Goal: Answer question/provide support

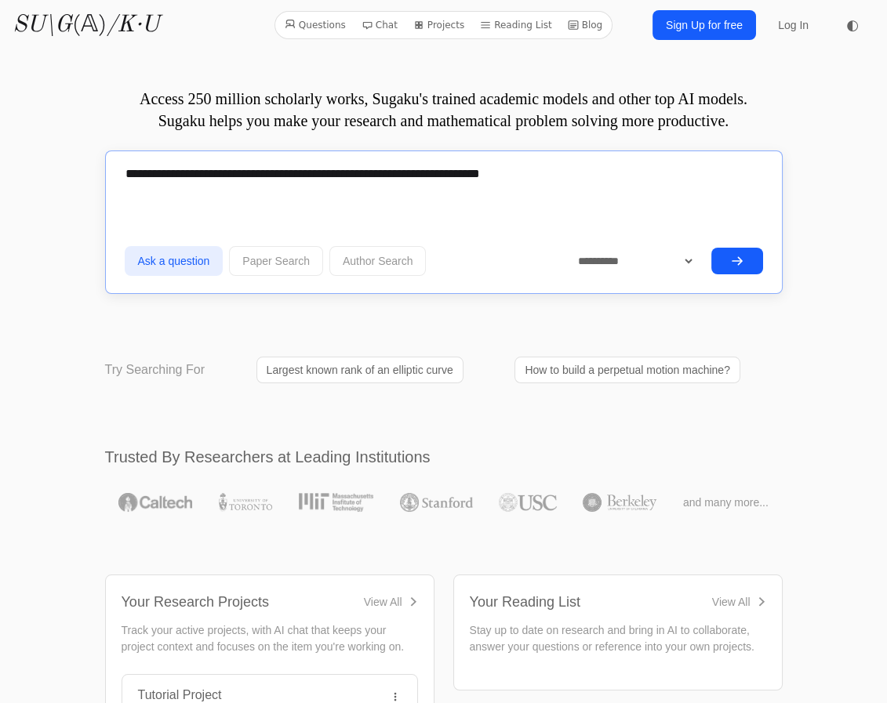
type textarea "**********"
click at [717, 269] on button "submit" at bounding box center [737, 261] width 52 height 27
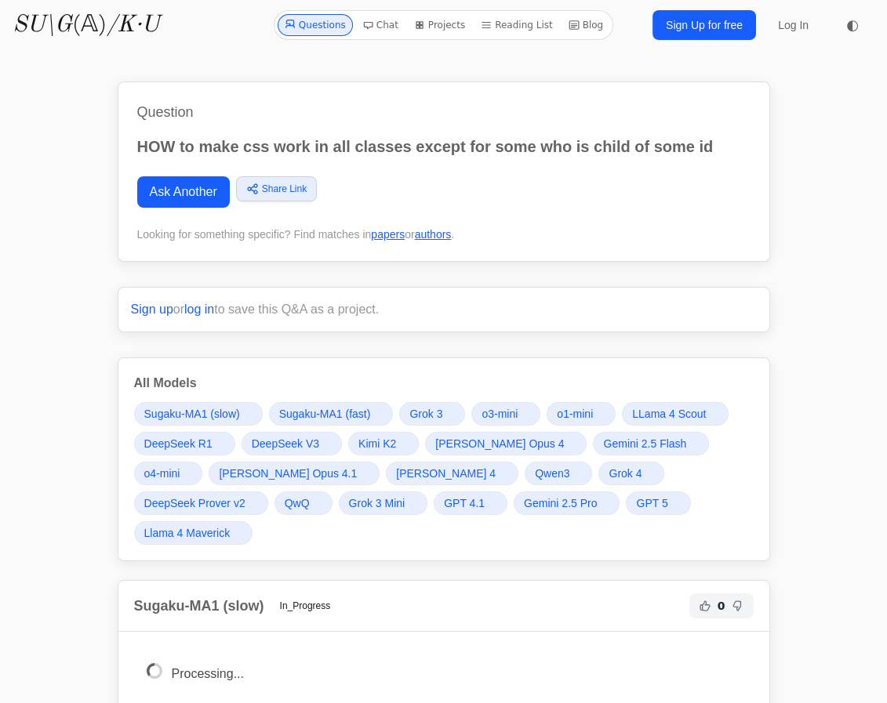
drag, startPoint x: 597, startPoint y: 29, endPoint x: 530, endPoint y: 22, distance: 67.0
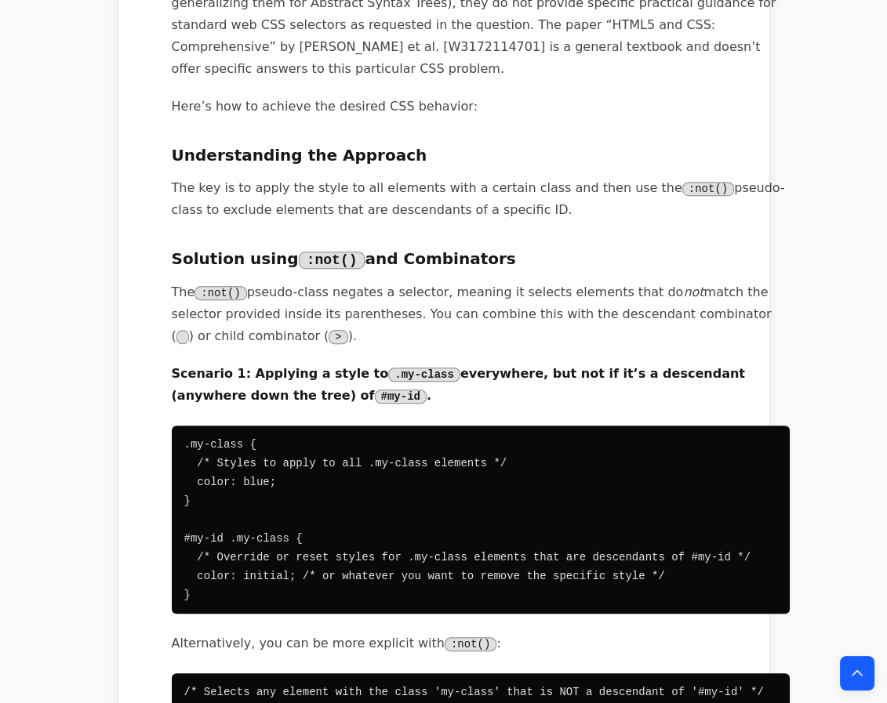
scroll to position [1853, 0]
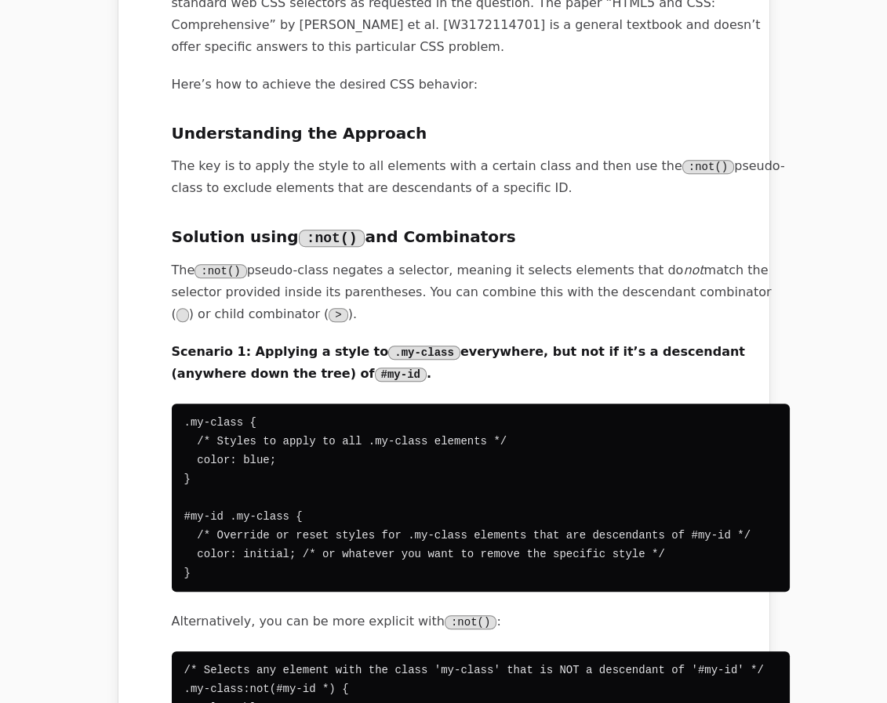
click at [191, 514] on pre ".my-class { /* Styles to apply to all .my-class elements */ color: blue; } #my-…" at bounding box center [481, 498] width 618 height 188
click at [192, 520] on pre ".my-class { /* Styles to apply to all .my-class elements */ color: blue; } #my-…" at bounding box center [481, 498] width 618 height 188
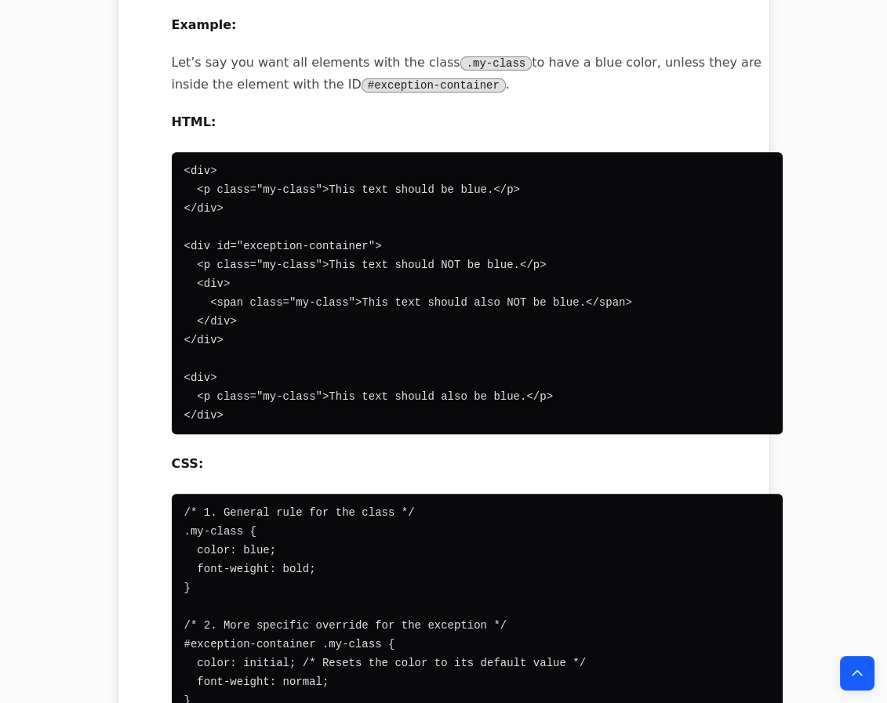
scroll to position [1354, 0]
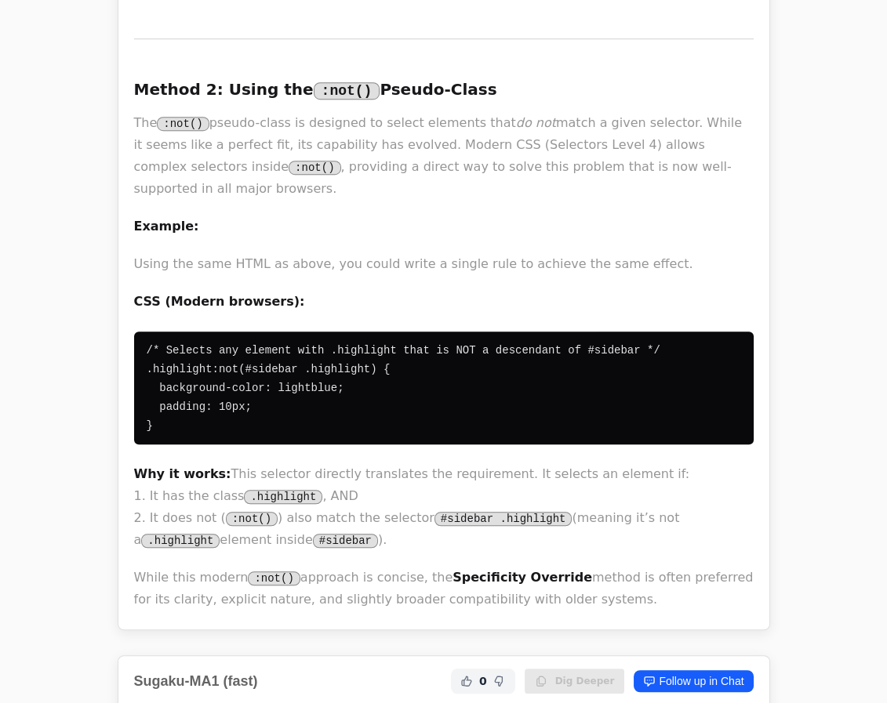
click at [450, 512] on code "#sidebar .highlight" at bounding box center [503, 519] width 138 height 14
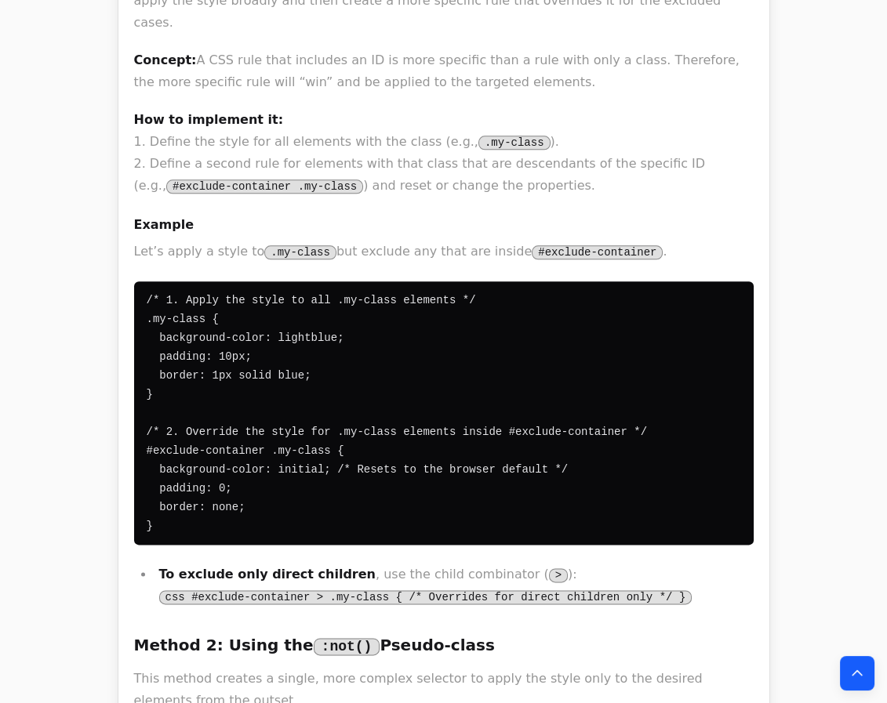
scroll to position [3137, 0]
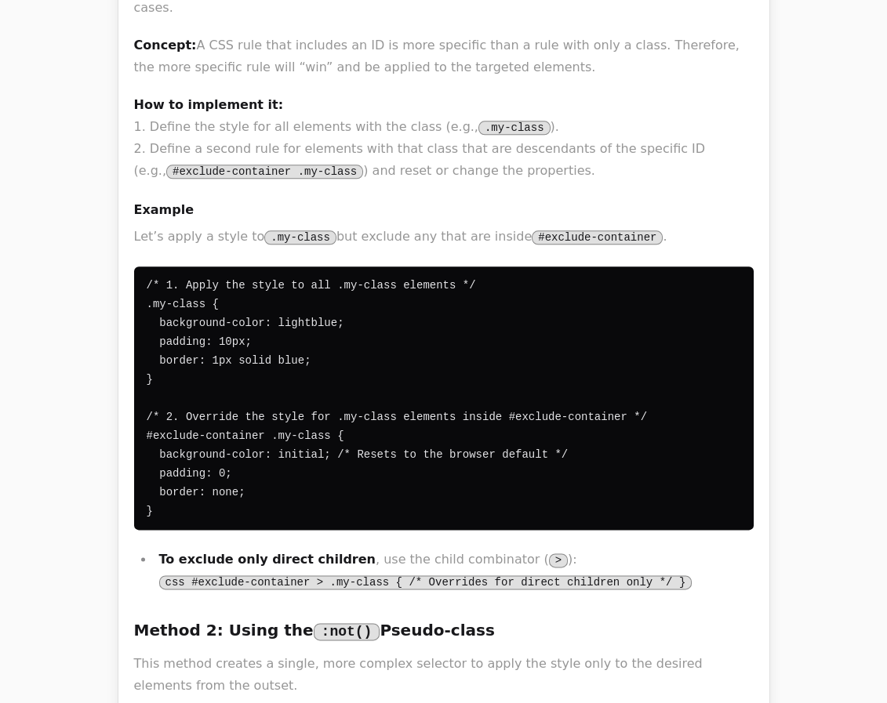
drag, startPoint x: 147, startPoint y: 395, endPoint x: 180, endPoint y: 343, distance: 61.3
click at [192, 357] on code "/* 1. Apply the style to all .my-class elements */ .my-class { background-color…" at bounding box center [397, 398] width 501 height 238
click at [187, 399] on pre "/* 1. Apply the style to all .my-class elements */ .my-class { background-color…" at bounding box center [443, 398] width 619 height 263
drag, startPoint x: 160, startPoint y: 391, endPoint x: 144, endPoint y: 318, distance: 73.8
click at [144, 313] on pre "/* 1. Apply the style to all .my-class elements */ .my-class { background-color…" at bounding box center [443, 398] width 619 height 263
